Goal: Task Accomplishment & Management: Manage account settings

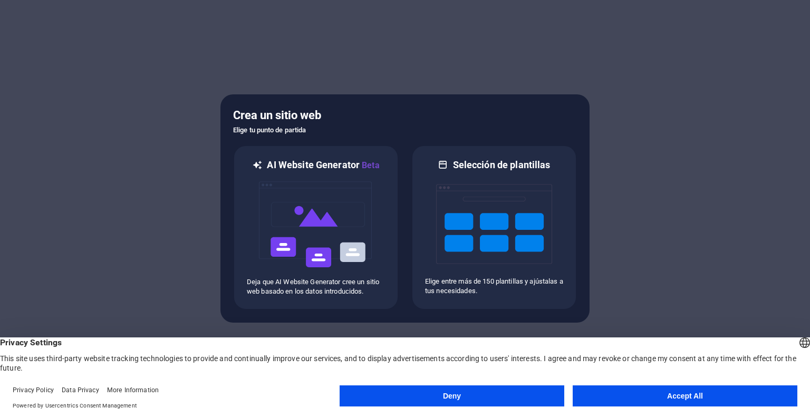
click at [641, 398] on button "Accept All" at bounding box center [685, 396] width 225 height 21
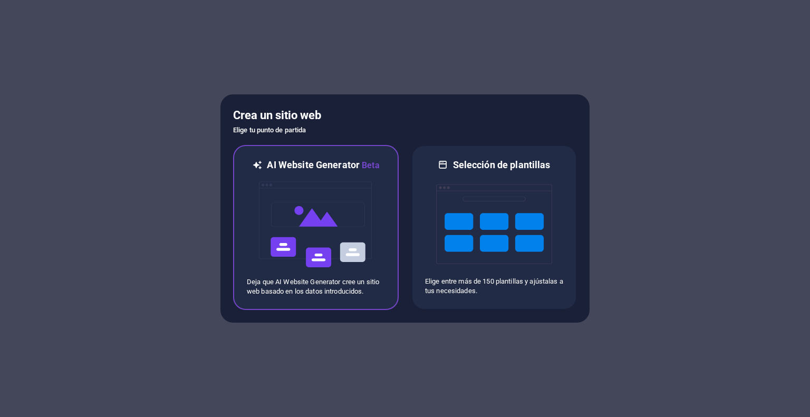
click at [345, 233] on img at bounding box center [316, 224] width 116 height 105
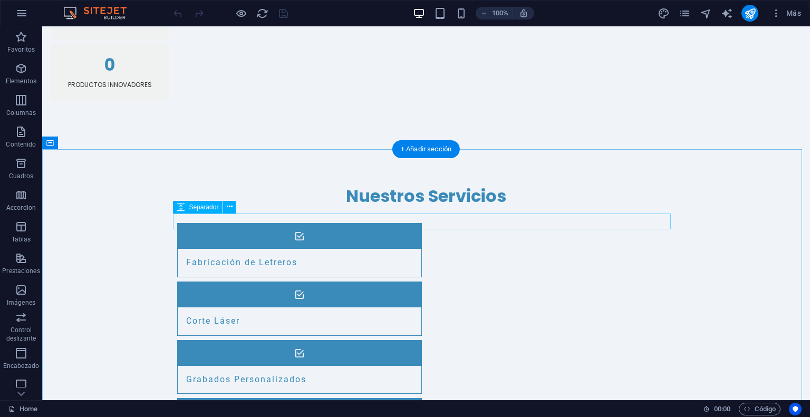
scroll to position [1055, 0]
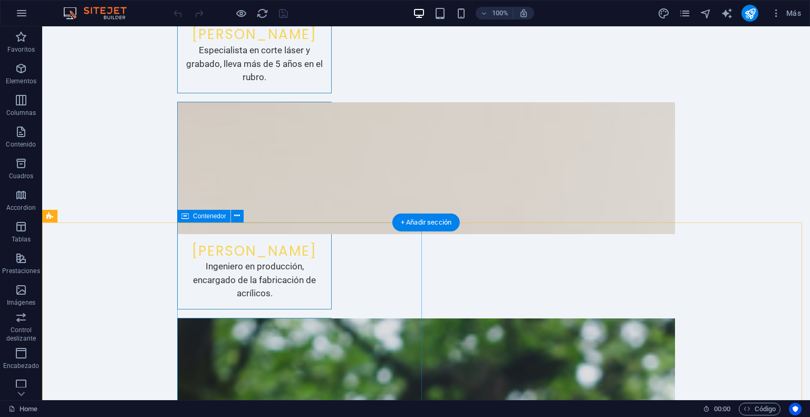
scroll to position [2206, 0]
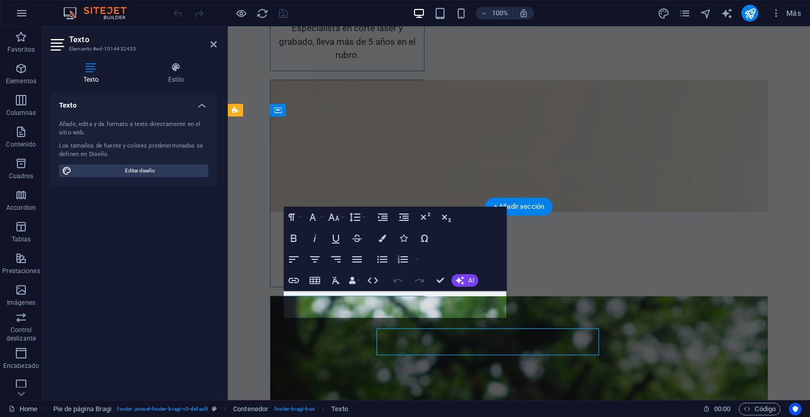
scroll to position [2169, 0]
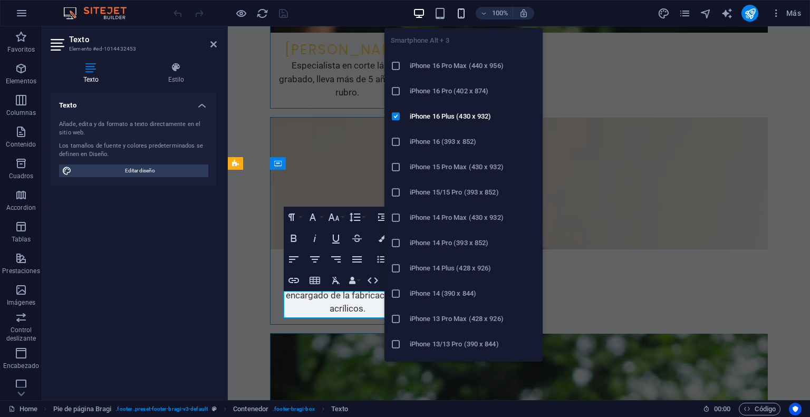
click at [460, 10] on icon "button" at bounding box center [461, 13] width 12 height 12
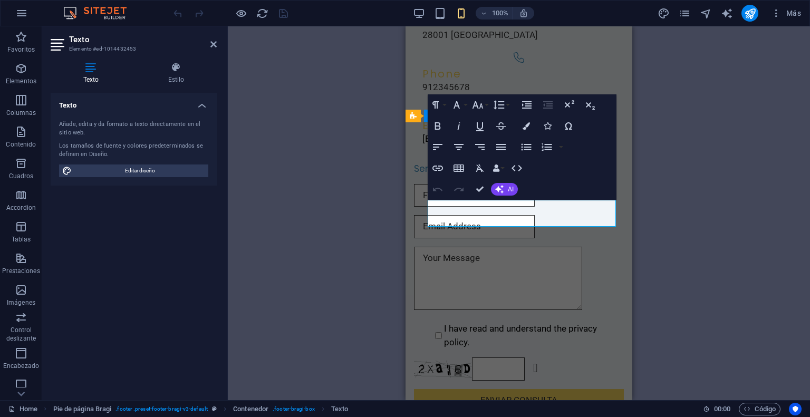
click at [696, 64] on div "H2 Contenedor Banner Banner Contenedor Botón Menú Contenedor Barra de menús Bar…" at bounding box center [519, 213] width 582 height 374
click at [374, 114] on div "H2 Contenedor Banner Banner Contenedor Botón Menú Contenedor Barra de menús Bar…" at bounding box center [519, 213] width 582 height 374
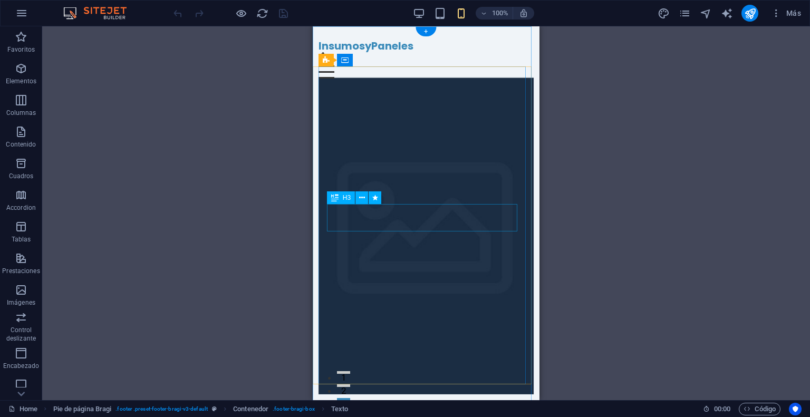
scroll to position [0, 0]
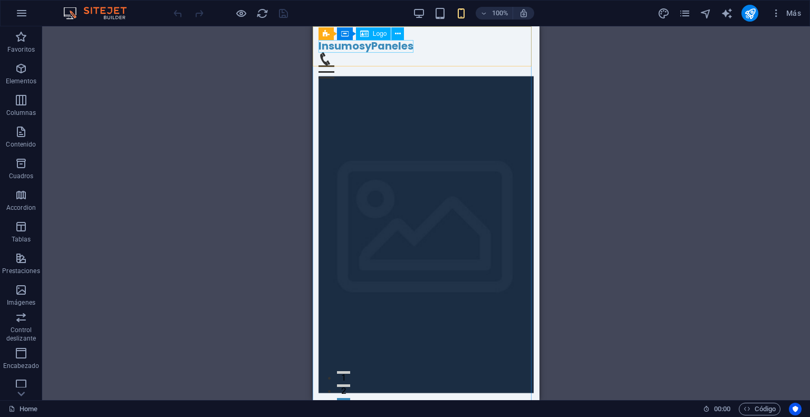
click at [374, 36] on span "Logo" at bounding box center [380, 34] width 14 height 6
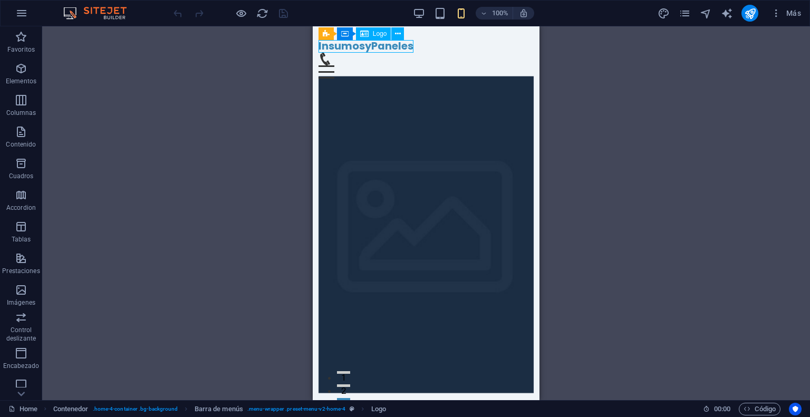
click at [372, 30] on div "Logo" at bounding box center [373, 33] width 35 height 13
click at [378, 33] on span "Logo" at bounding box center [380, 34] width 14 height 6
click at [398, 33] on icon at bounding box center [398, 33] width 6 height 11
drag, startPoint x: 223, startPoint y: 90, endPoint x: 215, endPoint y: 93, distance: 9.0
click at [223, 91] on div "H2 Contenedor Banner Banner Contenedor Botón Menú Contenedor Barra de menús Bar…" at bounding box center [426, 213] width 768 height 374
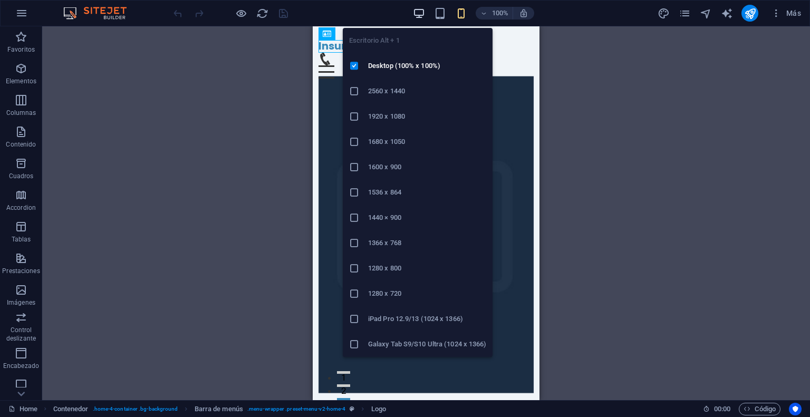
click at [420, 8] on icon "button" at bounding box center [419, 13] width 12 height 12
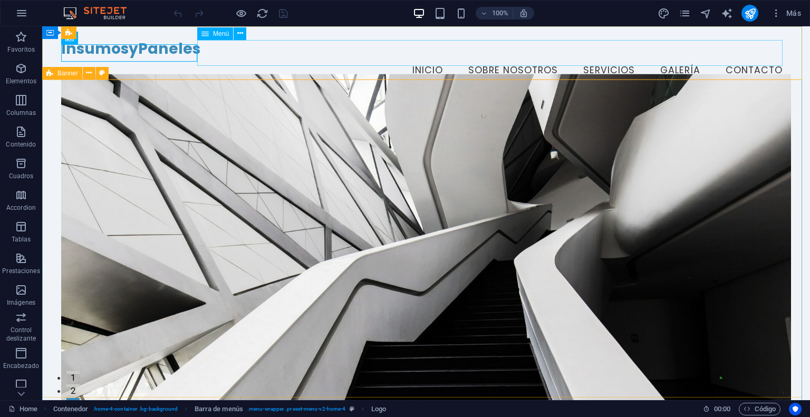
click at [207, 35] on icon at bounding box center [204, 33] width 7 height 13
click at [243, 35] on icon at bounding box center [240, 33] width 6 height 11
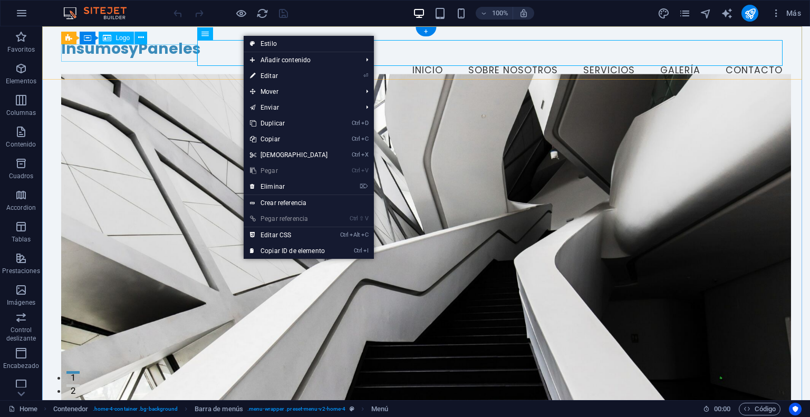
click at [104, 50] on div "InsumosyPaneles" at bounding box center [425, 49] width 729 height 18
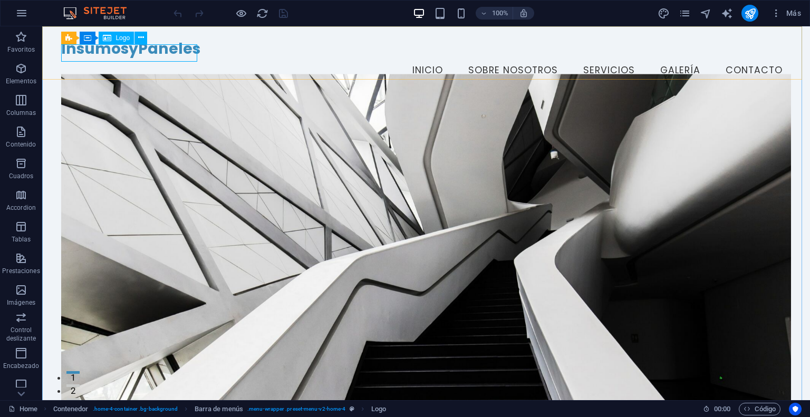
click at [113, 37] on div "Logo" at bounding box center [116, 38] width 35 height 13
click at [141, 36] on icon at bounding box center [141, 37] width 6 height 11
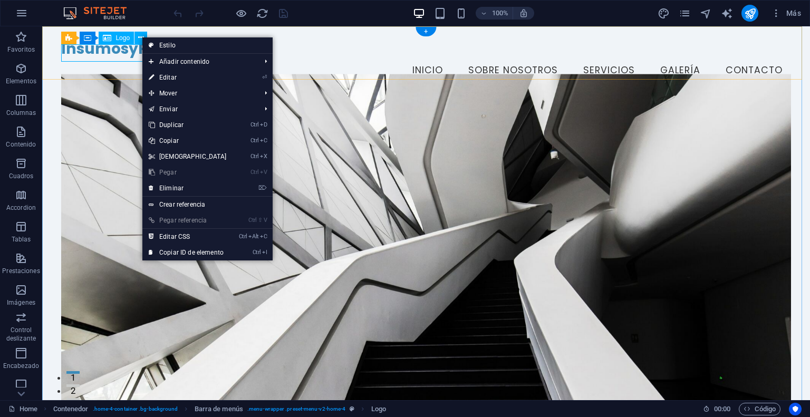
click at [115, 55] on div "InsumosyPaneles" at bounding box center [425, 49] width 729 height 18
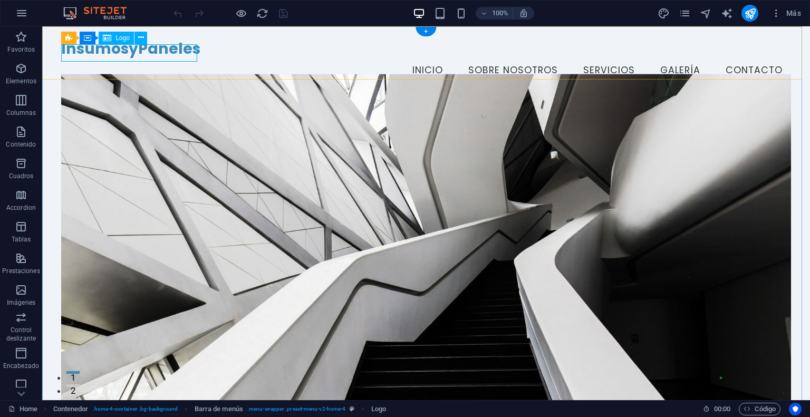
click at [115, 55] on div "InsumosyPaneles" at bounding box center [425, 49] width 729 height 18
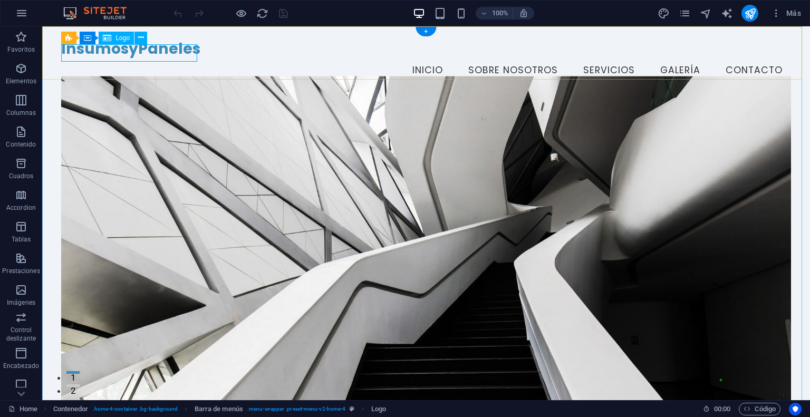
select select "px"
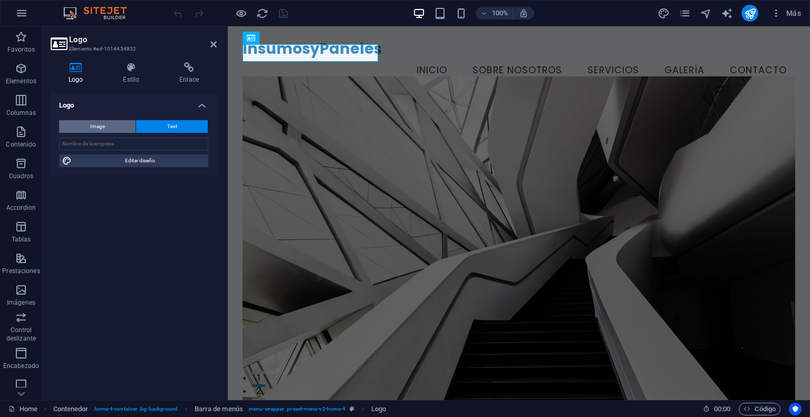
click at [110, 124] on button "Image" at bounding box center [97, 126] width 76 height 13
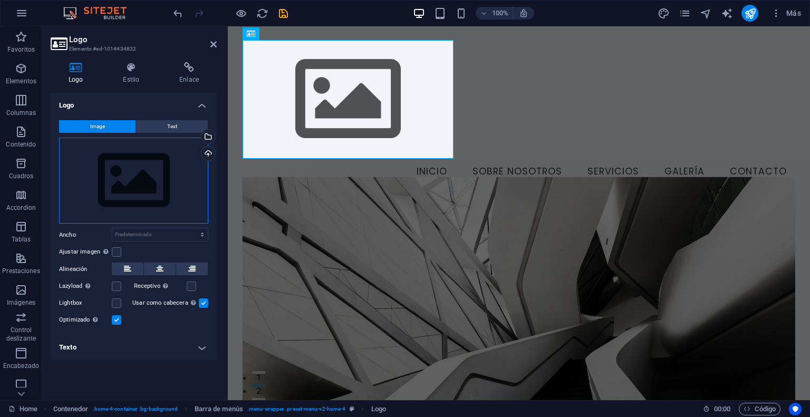
click at [129, 179] on div "Arrastra archivos aquí, haz clic para escoger archivos o selecciona archivos de…" at bounding box center [133, 181] width 149 height 86
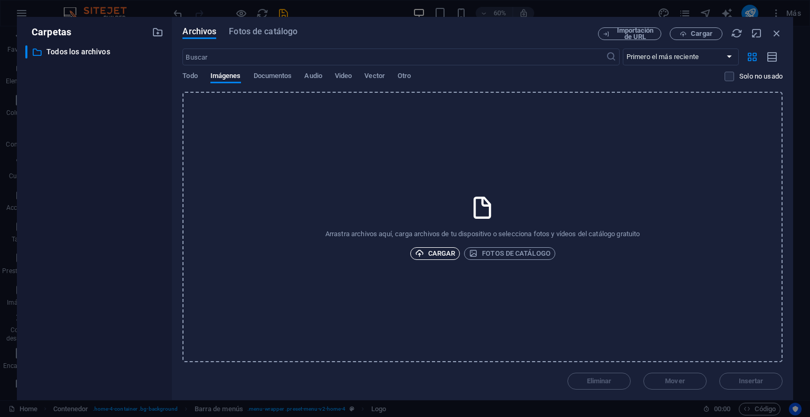
click at [434, 251] on span "Cargar" at bounding box center [435, 253] width 41 height 13
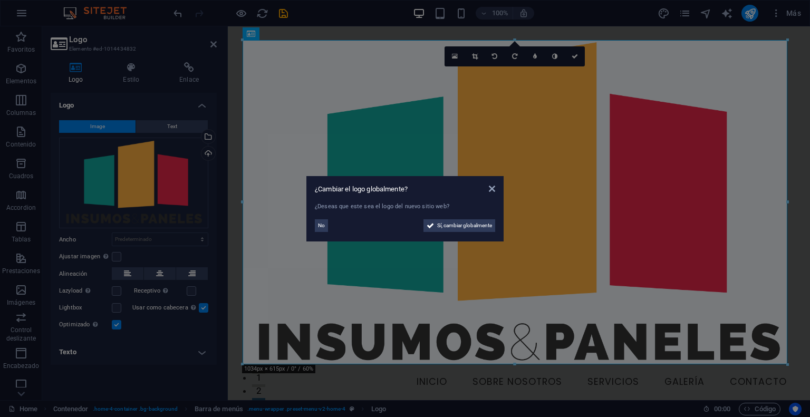
click at [576, 168] on aside "¿Cambiar el logo globalmente? ¿Deseas que este sea el logo del nuevo sitio web?…" at bounding box center [405, 208] width 810 height 417
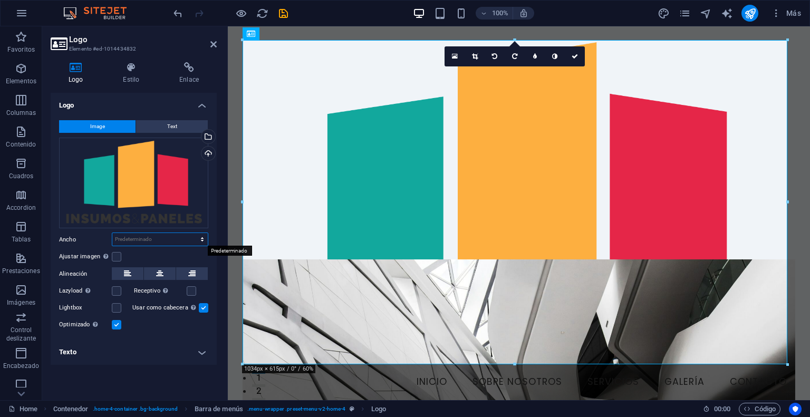
click at [127, 236] on select "Predeterminado automático px rem % em vh vw" at bounding box center [159, 239] width 95 height 13
click at [112, 233] on select "Predeterminado automático px rem % em vh vw" at bounding box center [159, 239] width 95 height 13
select select "DISABLED_OPTION_VALUE"
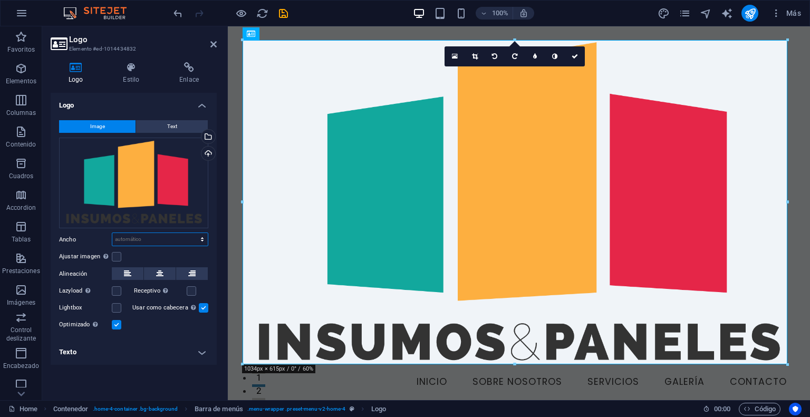
click at [142, 240] on select "Predeterminado automático px rem % em vh vw" at bounding box center [159, 239] width 95 height 13
click at [114, 255] on label at bounding box center [116, 256] width 9 height 9
click at [0, 0] on input "Ajustar imagen Ajustar imagen automáticamente a un ancho y alto fijo" at bounding box center [0, 0] width 0 height 0
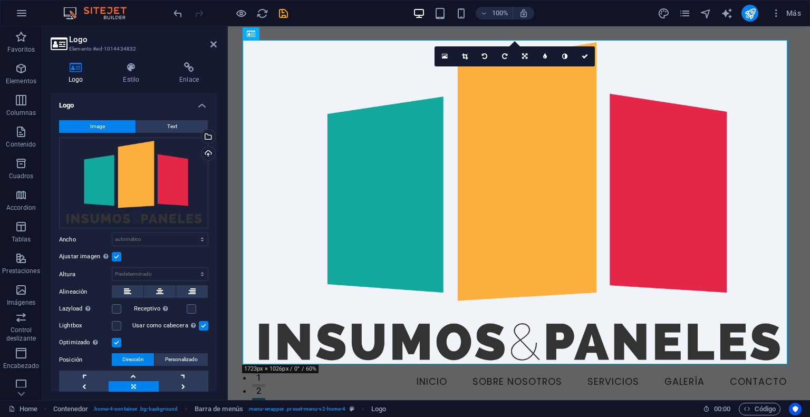
click at [114, 252] on label at bounding box center [116, 256] width 9 height 9
click at [0, 0] on input "Ajustar imagen Ajustar imagen automáticamente a un ancho y alto fijo" at bounding box center [0, 0] width 0 height 0
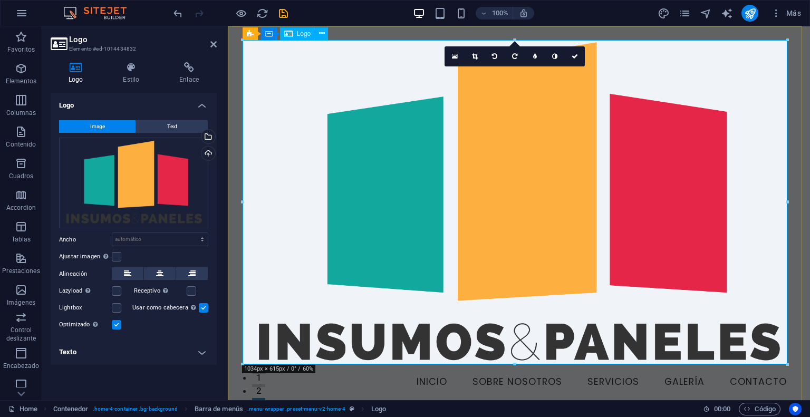
click at [584, 172] on div at bounding box center [519, 204] width 553 height 329
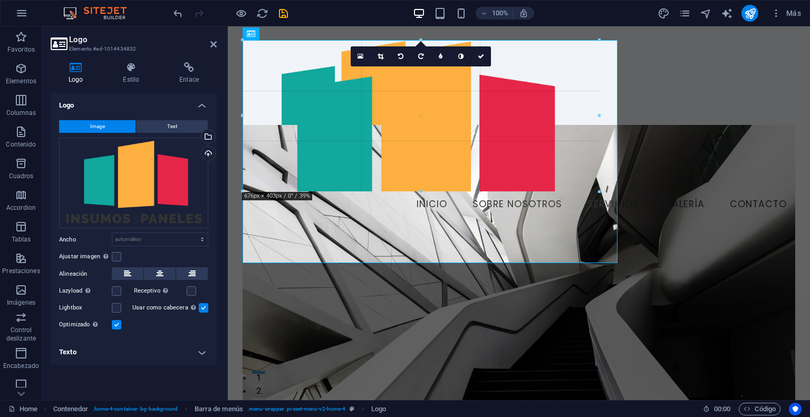
drag, startPoint x: 242, startPoint y: 364, endPoint x: 533, endPoint y: 75, distance: 409.5
type input "513"
select select "px"
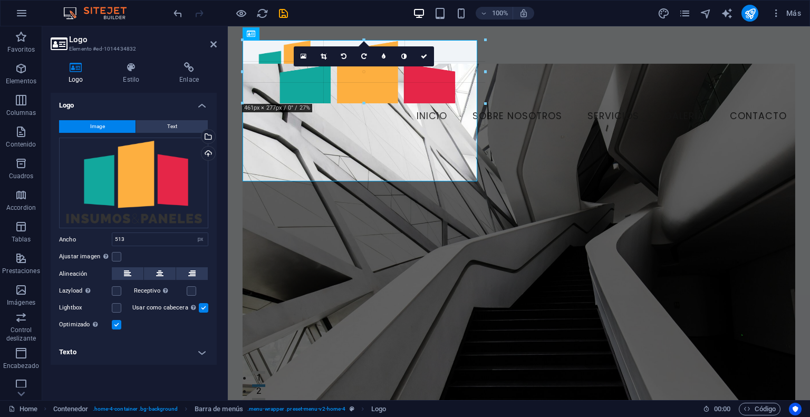
drag, startPoint x: 513, startPoint y: 203, endPoint x: 348, endPoint y: 69, distance: 212.2
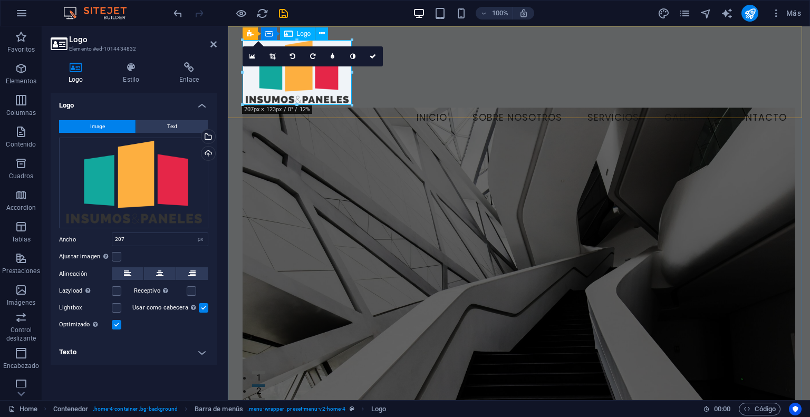
click at [349, 101] on div at bounding box center [519, 72] width 553 height 65
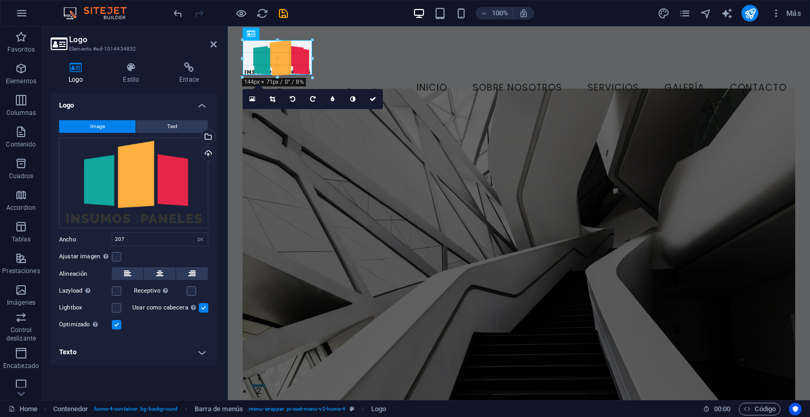
drag, startPoint x: 354, startPoint y: 105, endPoint x: 299, endPoint y: 75, distance: 62.6
type input "132"
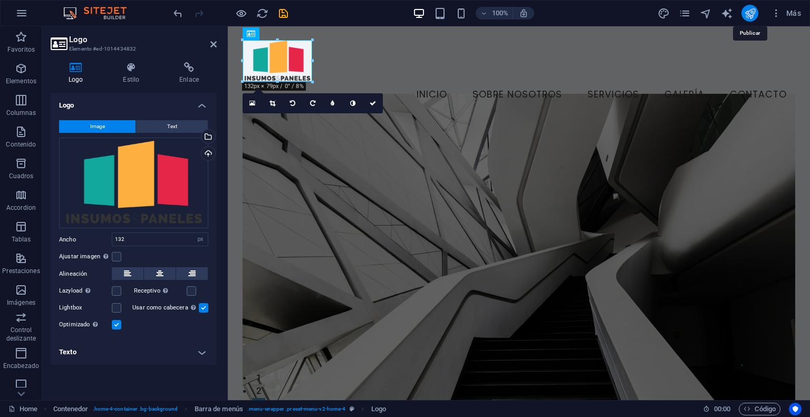
click at [748, 14] on icon "publish" at bounding box center [750, 13] width 12 height 12
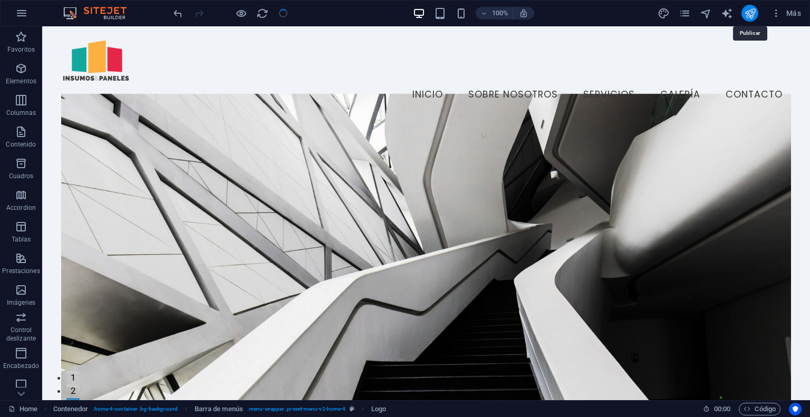
checkbox input "false"
